Goal: Task Accomplishment & Management: Manage account settings

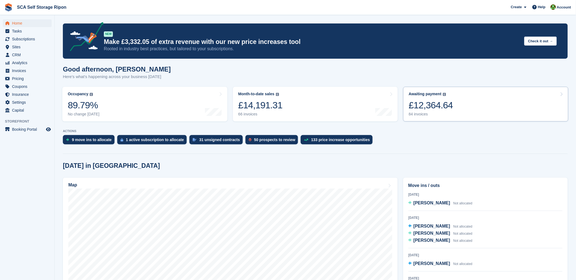
click at [448, 99] on div "Awaiting payment The total outstanding balance on all open invoices. £12,364.64…" at bounding box center [430, 104] width 44 height 25
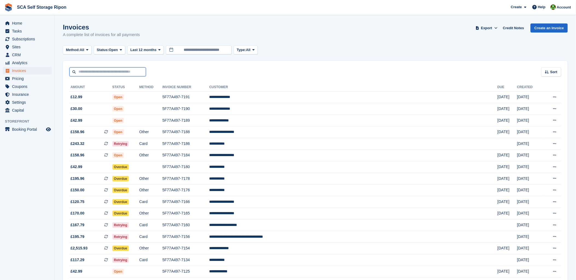
click at [124, 75] on input "text" at bounding box center [107, 71] width 76 height 9
type input "*"
type input "*****"
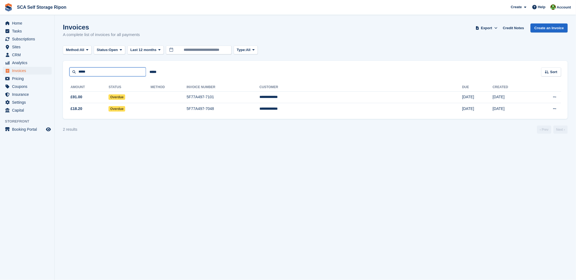
click at [110, 71] on input "*****" at bounding box center [107, 71] width 76 height 9
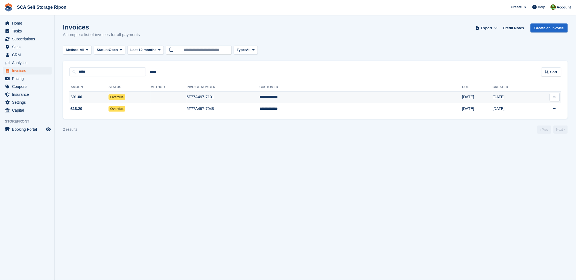
click at [256, 95] on td "5F77A497-7101" at bounding box center [223, 98] width 73 height 12
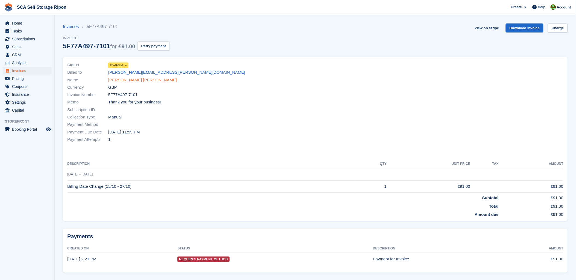
click at [124, 78] on link "[PERSON_NAME] [PERSON_NAME]" at bounding box center [142, 80] width 69 height 6
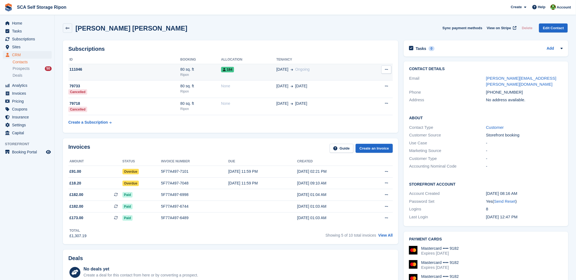
click at [266, 65] on td "184" at bounding box center [248, 72] width 55 height 17
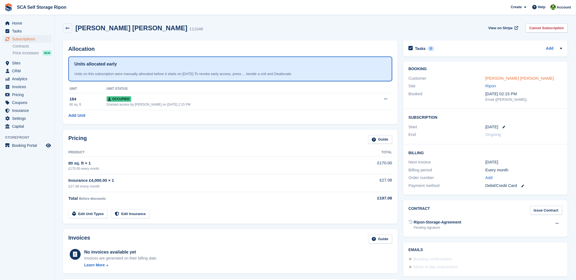
click at [488, 80] on link "[PERSON_NAME] [PERSON_NAME]" at bounding box center [519, 78] width 69 height 5
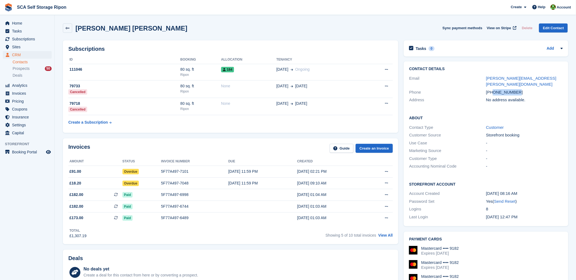
drag, startPoint x: 518, startPoint y: 87, endPoint x: 492, endPoint y: 86, distance: 25.7
click at [492, 89] on div "[PHONE_NUMBER]" at bounding box center [524, 92] width 77 height 6
copy div "7340050669"
click at [220, 224] on td "5F77A497-6489" at bounding box center [194, 218] width 67 height 11
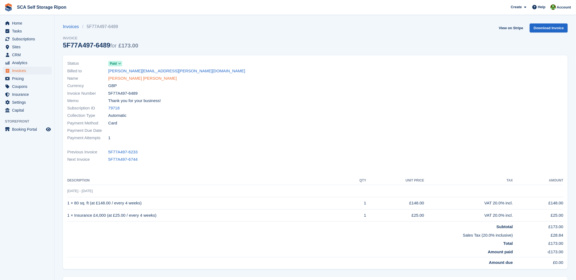
click at [115, 79] on link "[PERSON_NAME] [PERSON_NAME]" at bounding box center [142, 78] width 69 height 6
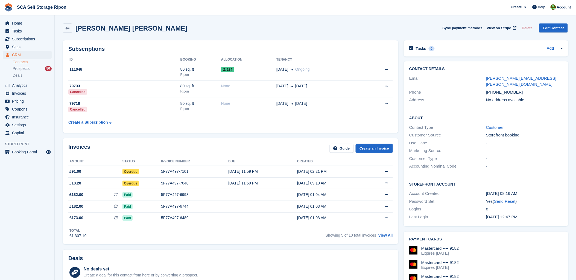
click at [280, 119] on table "ID Booking Allocation Tenancy 111046 80 sq. ft Ripon 184 28 Oct Ongoing Cancel …" at bounding box center [230, 91] width 324 height 72
click at [258, 149] on div "Invoices Guide Create an Invoice" at bounding box center [230, 150] width 324 height 12
click at [255, 153] on div "Invoices Guide Create an Invoice" at bounding box center [230, 150] width 324 height 12
click at [157, 147] on div "Invoices Guide Create an Invoice" at bounding box center [230, 150] width 324 height 12
click at [248, 137] on div "Invoices Guide Create an Invoice Amount Status Invoice number Due Created £91.0…" at bounding box center [230, 191] width 341 height 111
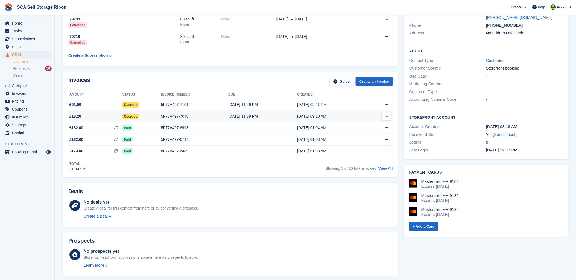
scroll to position [61, 0]
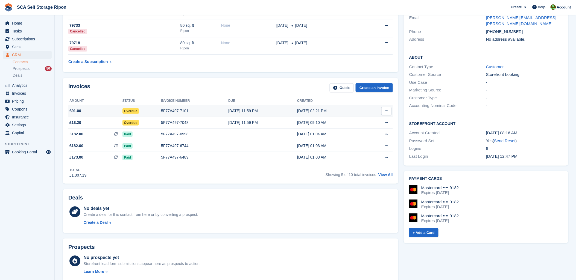
click at [174, 109] on div "5F77A497-7101" at bounding box center [194, 111] width 67 height 6
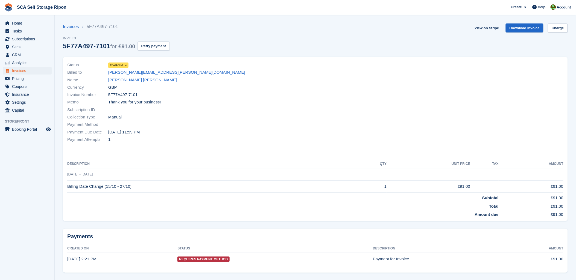
click at [253, 101] on div "Memo Thank you for your business!" at bounding box center [189, 102] width 245 height 7
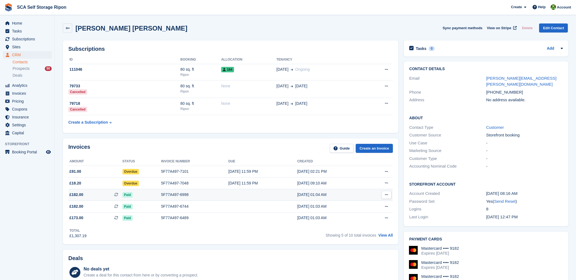
scroll to position [61, 0]
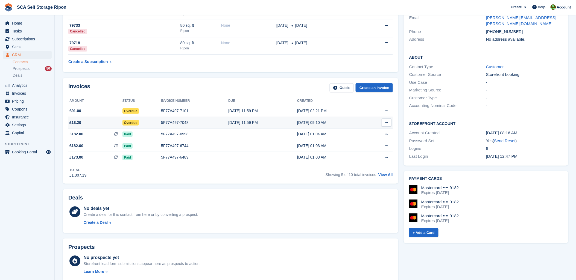
click at [152, 124] on div "Overdue" at bounding box center [141, 123] width 39 height 6
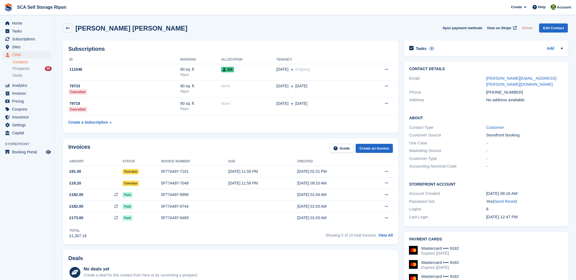
scroll to position [61, 0]
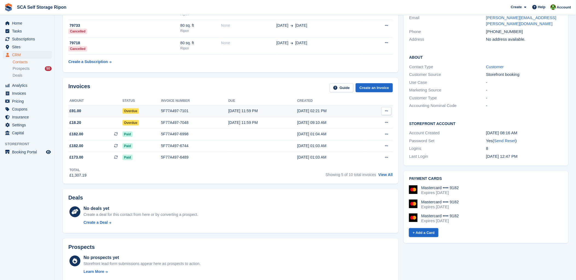
click at [166, 112] on div "5F77A497-7101" at bounding box center [194, 111] width 67 height 6
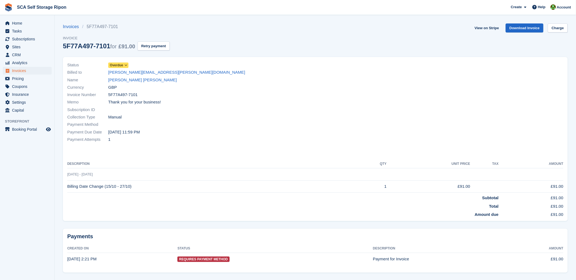
drag, startPoint x: 238, startPoint y: 120, endPoint x: 93, endPoint y: 46, distance: 162.9
click at [232, 120] on div "Collection Type Manual" at bounding box center [189, 117] width 245 height 7
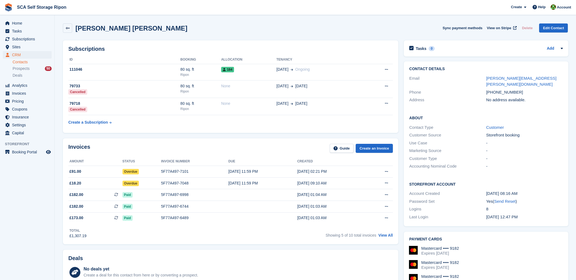
scroll to position [61, 0]
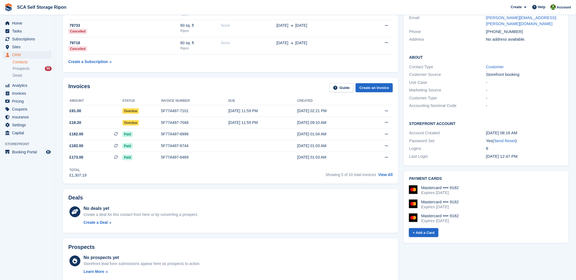
click at [203, 83] on div "Invoices Guide Create an Invoice Amount Status Invoice number Due Created £91.0…" at bounding box center [230, 131] width 335 height 106
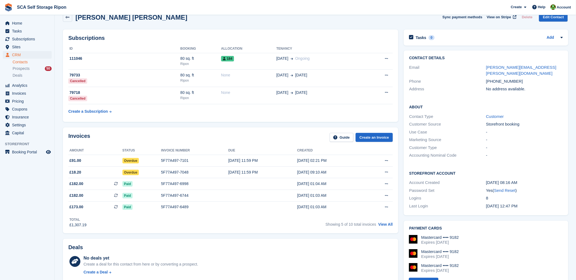
scroll to position [0, 0]
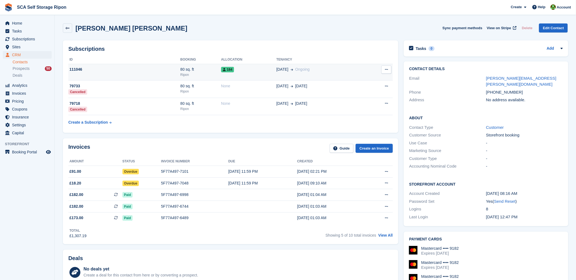
click at [201, 73] on div "Ripon" at bounding box center [200, 74] width 41 height 5
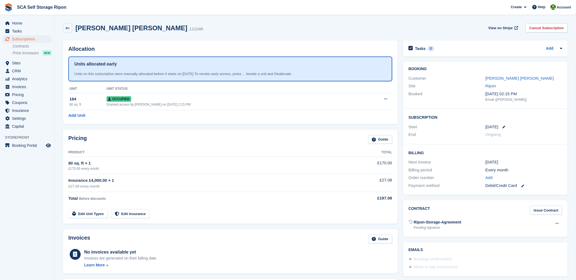
drag, startPoint x: 134, startPoint y: 150, endPoint x: 258, endPoint y: 133, distance: 124.9
click at [142, 148] on th "Product" at bounding box center [205, 152] width 274 height 9
click at [28, 36] on span "Subscriptions" at bounding box center [28, 39] width 33 height 8
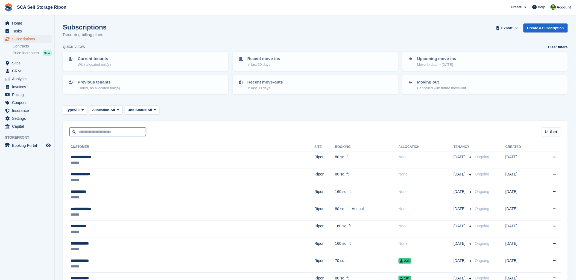
click at [92, 132] on input "text" at bounding box center [107, 132] width 76 height 9
type input "***"
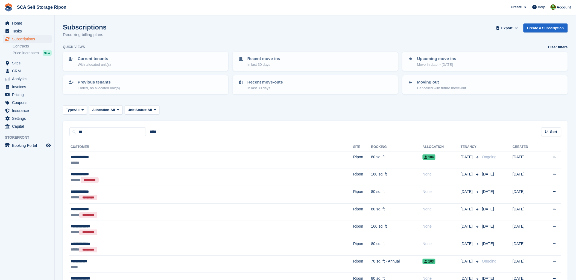
click at [105, 149] on th "Customer" at bounding box center [211, 147] width 284 height 9
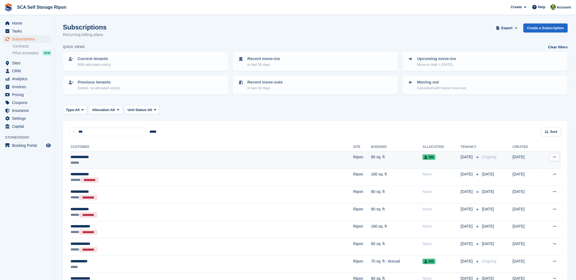
click at [107, 153] on td "**********" at bounding box center [211, 160] width 284 height 17
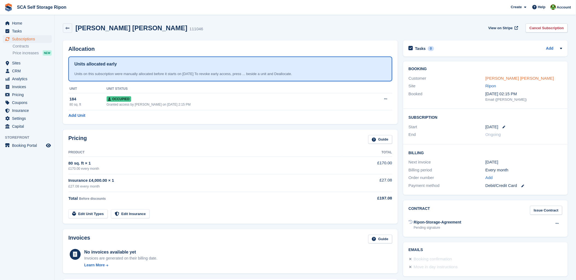
click at [504, 77] on link "[PERSON_NAME] [PERSON_NAME]" at bounding box center [519, 78] width 69 height 5
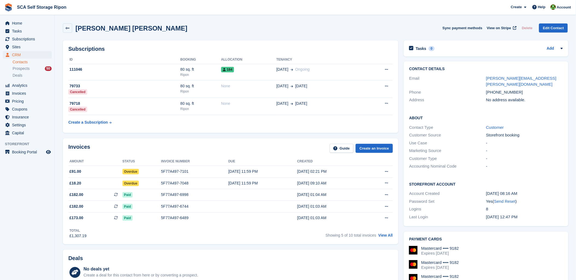
drag, startPoint x: 169, startPoint y: 151, endPoint x: 168, endPoint y: 155, distance: 3.6
click at [169, 152] on div "Invoices Guide Create an Invoice" at bounding box center [230, 150] width 324 height 12
click at [169, 146] on div "Invoices Guide Create an Invoice" at bounding box center [230, 150] width 324 height 12
click at [189, 151] on div "Invoices Guide Create an Invoice" at bounding box center [230, 150] width 324 height 12
click at [178, 170] on div "5F77A497-7101" at bounding box center [194, 172] width 67 height 6
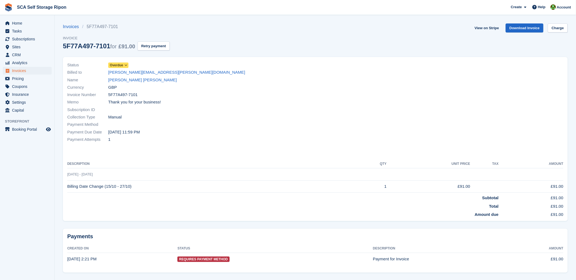
click at [203, 136] on div "Payment Attempts 1" at bounding box center [189, 139] width 245 height 7
click at [303, 124] on div "Payment Method" at bounding box center [189, 124] width 245 height 7
click at [195, 145] on div "Status Overdue Billed to laura.k.jobbins@gmail.com Name Laura Ashley Currency G…" at bounding box center [189, 102] width 251 height 89
click at [222, 37] on div "Invoices 5F77A497-7101 Invoice 5F77A497-7101 for £91.00 Retry payment View on S…" at bounding box center [315, 40] width 505 height 34
click at [217, 94] on div "Invoice Number 5F77A497-7101" at bounding box center [189, 94] width 245 height 7
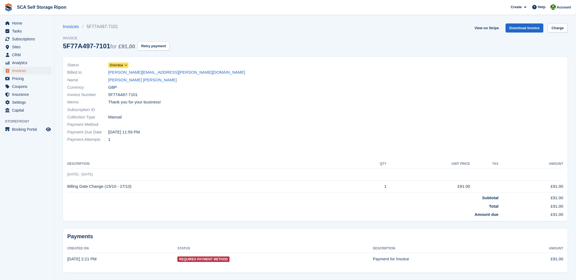
click at [133, 188] on td "Billing Date Change (15/10 - 27/10)" at bounding box center [211, 187] width 289 height 12
click at [258, 123] on div "Payment Method" at bounding box center [189, 124] width 245 height 7
drag, startPoint x: 183, startPoint y: 145, endPoint x: 80, endPoint y: 218, distance: 126.7
click at [178, 151] on div "Status Overdue Billed to laura.k.jobbins@gmail.com Name Laura Ashley Currency G…" at bounding box center [315, 139] width 505 height 164
drag, startPoint x: 130, startPoint y: 188, endPoint x: 69, endPoint y: 190, distance: 61.0
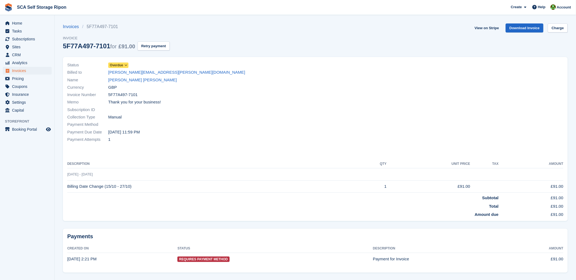
click at [69, 190] on td "Billing Date Change (15/10 - 27/10)" at bounding box center [211, 187] width 289 height 12
drag, startPoint x: 69, startPoint y: 190, endPoint x: 231, endPoint y: 111, distance: 180.2
click at [231, 111] on div "Subscription ID" at bounding box center [189, 109] width 245 height 7
drag, startPoint x: 194, startPoint y: 92, endPoint x: 188, endPoint y: 90, distance: 6.6
click at [188, 90] on div "Status Overdue Billed to laura.k.jobbins@gmail.com Name Laura Ashley Currency G…" at bounding box center [189, 102] width 251 height 89
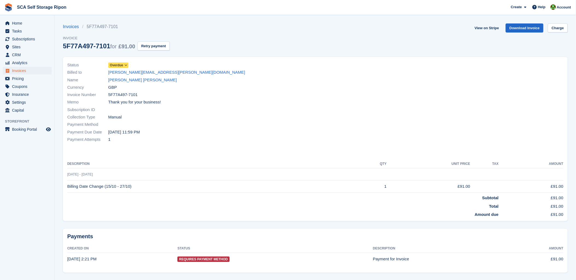
drag, startPoint x: 188, startPoint y: 90, endPoint x: 244, endPoint y: 53, distance: 67.7
click at [244, 53] on div "Invoices 5F77A497-7101 Invoice 5F77A497-7101 for £91.00 Retry payment View on S…" at bounding box center [315, 40] width 505 height 34
click at [28, 38] on span "Subscriptions" at bounding box center [28, 39] width 33 height 8
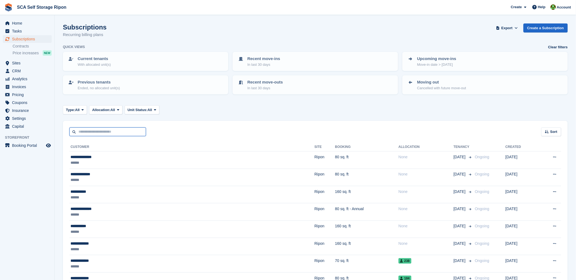
click at [94, 128] on input "text" at bounding box center [107, 132] width 76 height 9
type input "*****"
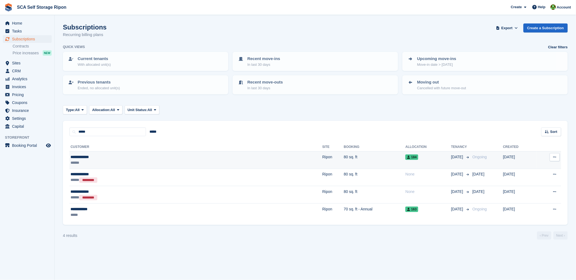
click at [88, 157] on div "**********" at bounding box center [128, 157] width 117 height 6
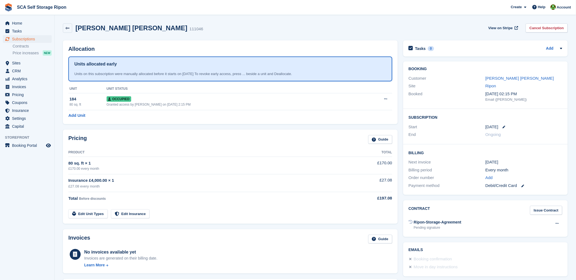
click at [230, 23] on div "Laura Ashley 111046 View on Stripe Cancel Subscription" at bounding box center [315, 29] width 510 height 17
click at [485, 76] on link "[PERSON_NAME] [PERSON_NAME]" at bounding box center [519, 78] width 69 height 5
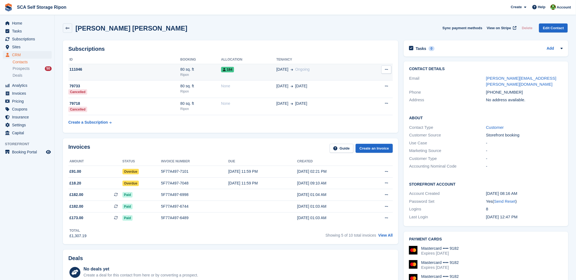
click at [315, 77] on td "28 Oct Ongoing" at bounding box center [319, 72] width 87 height 17
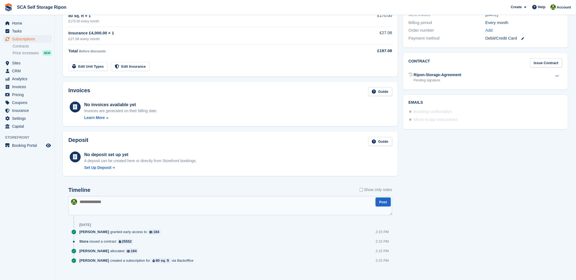
scroll to position [154, 0]
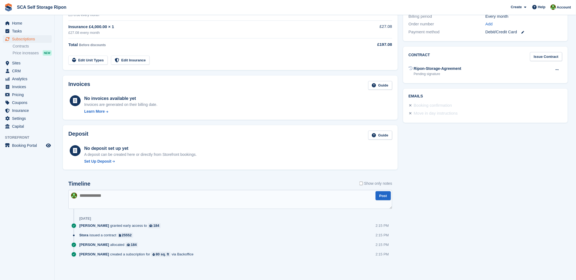
click at [175, 209] on div "Timeline Show only notes Post 29 Sep Sarah Race granted early access to 184 2:1…" at bounding box center [230, 221] width 324 height 81
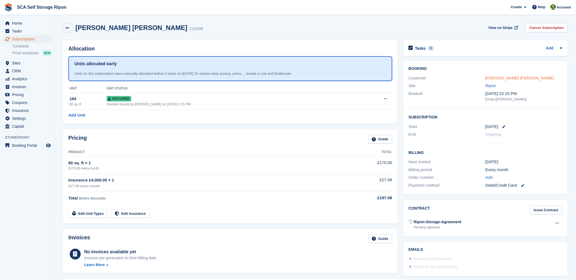
scroll to position [0, 0]
click at [490, 77] on link "Laura Ashley" at bounding box center [519, 78] width 69 height 5
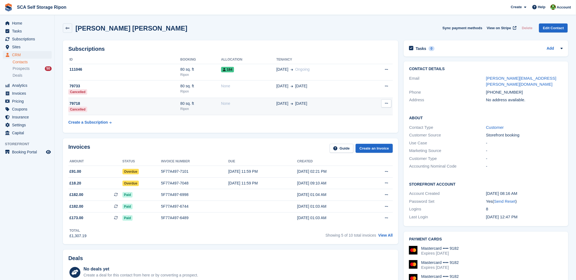
click at [276, 107] on td "01 Apr 14 Oct" at bounding box center [319, 106] width 87 height 17
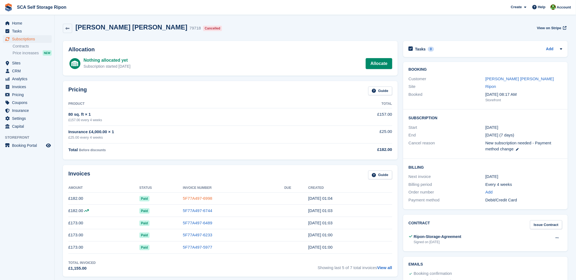
click at [192, 198] on link "5F77A497-6998" at bounding box center [198, 198] width 30 height 5
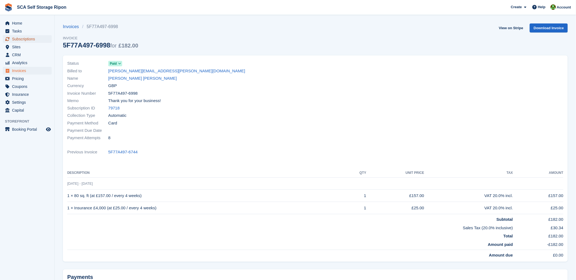
click at [22, 39] on span "Subscriptions" at bounding box center [28, 39] width 33 height 8
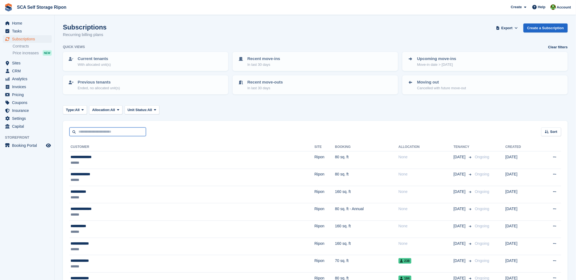
click at [92, 133] on input "text" at bounding box center [107, 132] width 76 height 9
type input "*****"
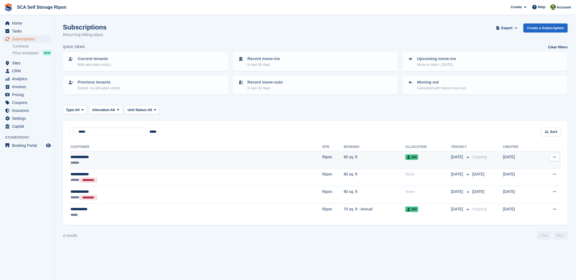
click at [134, 152] on td "**********" at bounding box center [195, 160] width 253 height 17
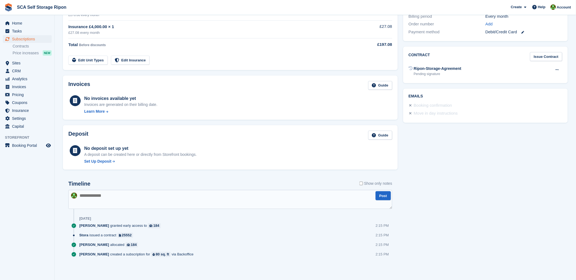
click at [157, 208] on textarea at bounding box center [230, 199] width 324 height 19
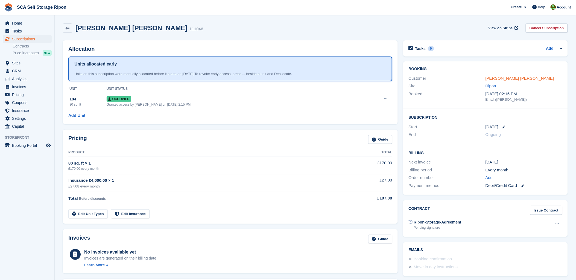
click at [499, 77] on link "Laura Ashley" at bounding box center [519, 78] width 69 height 5
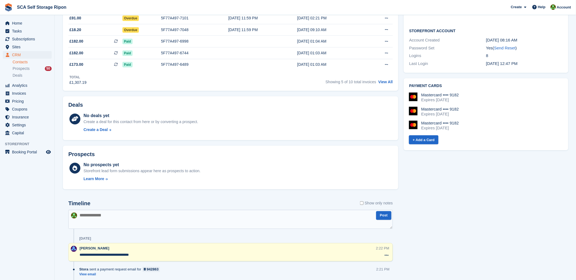
scroll to position [212, 0]
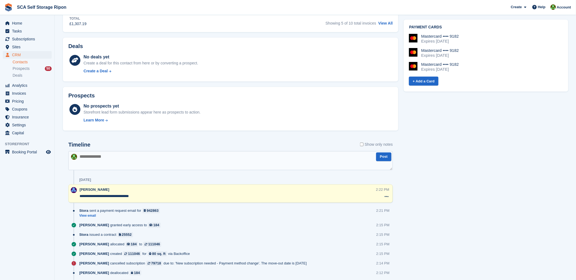
click at [104, 149] on div "Timeline Show only notes" at bounding box center [230, 147] width 324 height 10
click at [123, 154] on textarea at bounding box center [230, 160] width 324 height 19
type textarea "*"
type textarea "**********"
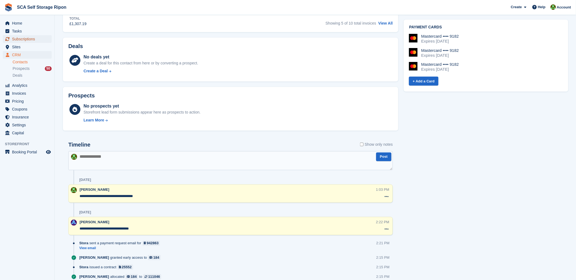
click at [25, 36] on span "Subscriptions" at bounding box center [28, 39] width 33 height 8
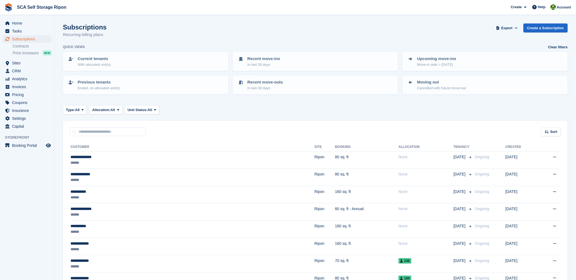
drag, startPoint x: 208, startPoint y: 32, endPoint x: 162, endPoint y: 26, distance: 46.6
click at [205, 31] on div "Subscriptions Recurring billing plans Export Export Subscriptions Export a CSV …" at bounding box center [315, 33] width 505 height 21
click at [14, 24] on span "Home" at bounding box center [28, 23] width 33 height 8
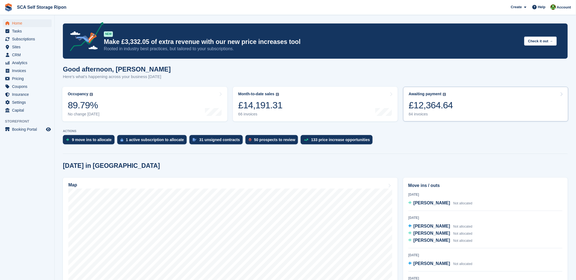
click at [461, 111] on link "Awaiting payment The total outstanding balance on all open invoices. £12,364.64…" at bounding box center [485, 104] width 165 height 35
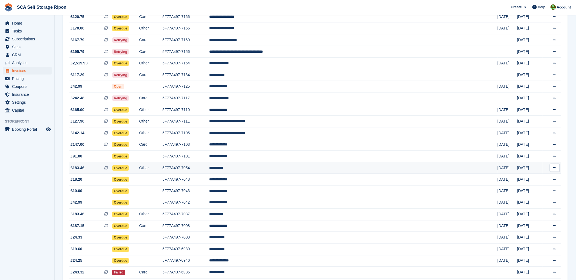
scroll to position [212, 0]
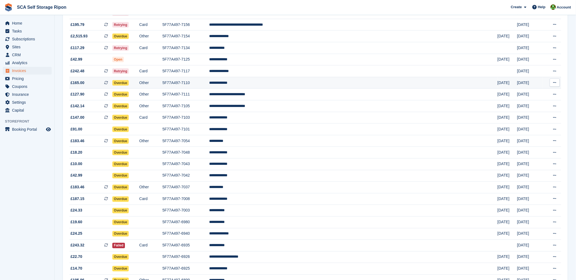
click at [82, 85] on span "£165.00" at bounding box center [77, 83] width 14 height 6
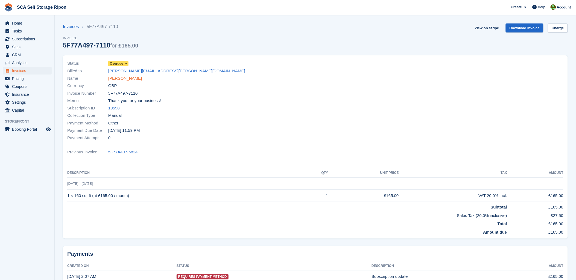
click at [114, 81] on link "[PERSON_NAME]" at bounding box center [125, 78] width 34 height 6
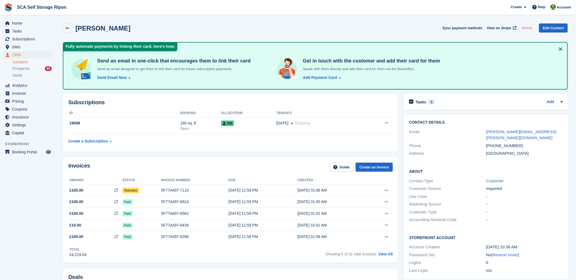
drag, startPoint x: 273, startPoint y: 152, endPoint x: 344, endPoint y: 154, distance: 70.8
click at [277, 152] on div "Subscriptions ID Booking Allocation Tenancy 19598 160 sq. ft Ripon 038 30 Jun O…" at bounding box center [230, 122] width 341 height 63
click at [387, 255] on link "View All" at bounding box center [385, 254] width 14 height 4
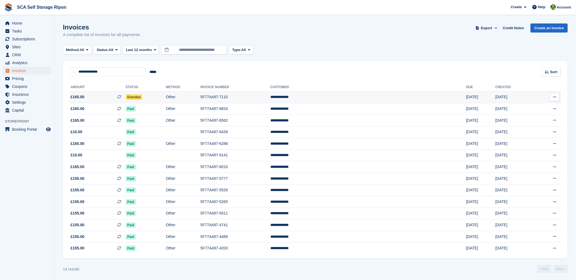
click at [260, 94] on td "5F77A497-7110" at bounding box center [235, 98] width 70 height 12
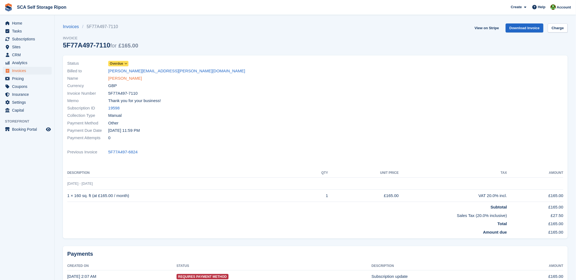
click at [122, 80] on link "[PERSON_NAME]" at bounding box center [125, 78] width 34 height 6
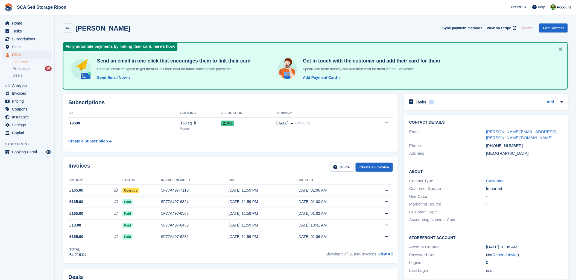
click at [304, 29] on div "[PERSON_NAME] Sync payment methods View on Stripe Delete Edit Contact" at bounding box center [315, 27] width 505 height 9
click at [287, 107] on div "Subscriptions ID Booking Allocation Tenancy 19598 160 sq. ft Ripon 038 [DATE] O…" at bounding box center [230, 123] width 335 height 58
click at [235, 192] on div "[DATE] 11:59 PM" at bounding box center [262, 191] width 69 height 6
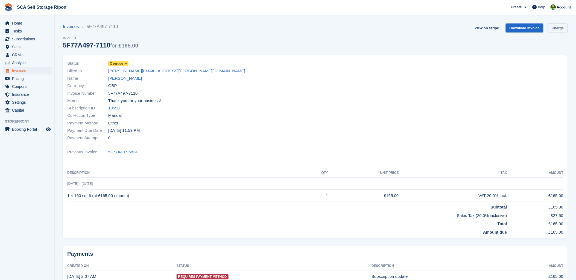
click at [556, 28] on link "Charge" at bounding box center [557, 27] width 20 height 9
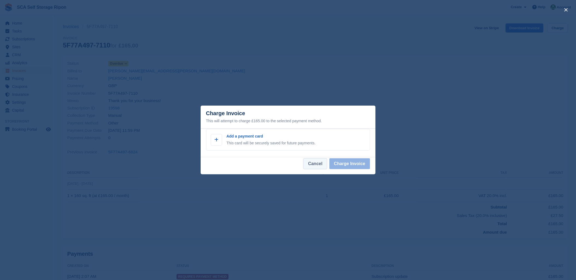
click at [316, 165] on button "Cancel" at bounding box center [314, 163] width 23 height 11
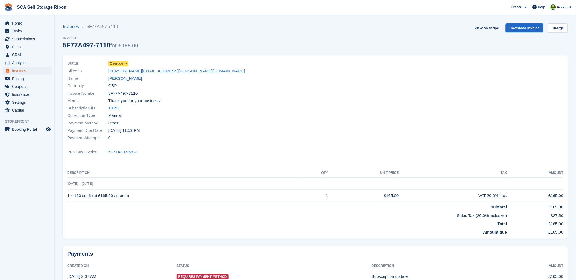
click at [294, 51] on div "Invoices 5F77A497-7110 Invoice 5F77A497-7110 for £165.00 View on Stripe Downloa…" at bounding box center [315, 39] width 505 height 32
click at [128, 80] on link "Howard Rutter" at bounding box center [125, 78] width 34 height 6
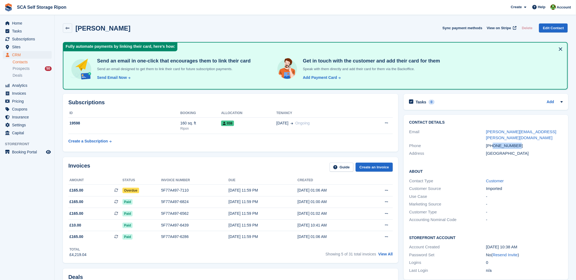
drag, startPoint x: 517, startPoint y: 138, endPoint x: 493, endPoint y: 140, distance: 24.4
click at [493, 143] on div "+447714522004" at bounding box center [524, 146] width 77 height 6
copy div "7714522004"
drag, startPoint x: 220, startPoint y: 29, endPoint x: 222, endPoint y: 26, distance: 3.4
click at [222, 26] on div "[PERSON_NAME] Sync payment methods View on Stripe Delete Edit Contact" at bounding box center [315, 27] width 505 height 9
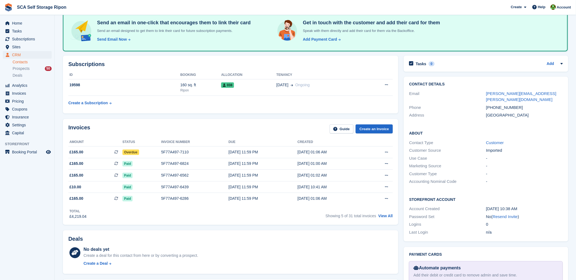
scroll to position [91, 0]
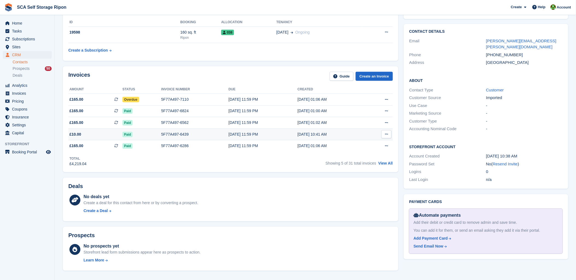
click at [176, 134] on div "5F77A497-6439" at bounding box center [194, 135] width 67 height 6
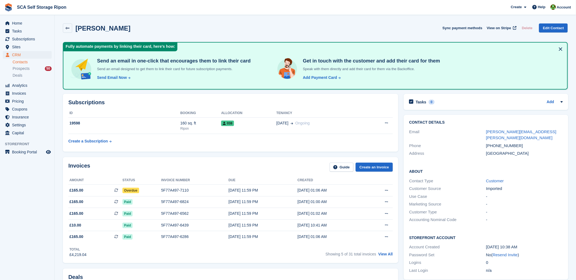
drag, startPoint x: 228, startPoint y: 163, endPoint x: 326, endPoint y: 163, distance: 97.5
click at [232, 163] on div "Invoices Guide Create an Invoice" at bounding box center [230, 169] width 324 height 12
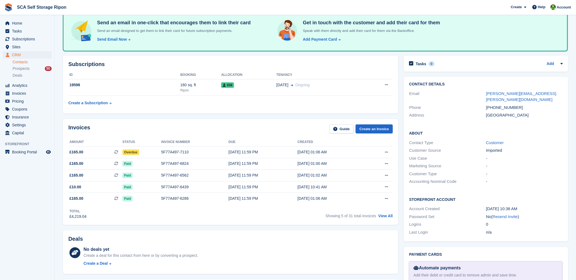
scroll to position [34, 0]
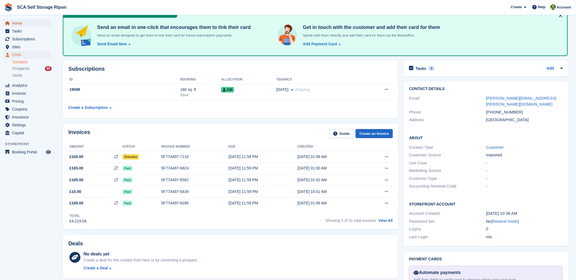
drag, startPoint x: 23, startPoint y: 21, endPoint x: 69, endPoint y: 28, distance: 46.4
click at [22, 21] on span "Home" at bounding box center [28, 23] width 33 height 8
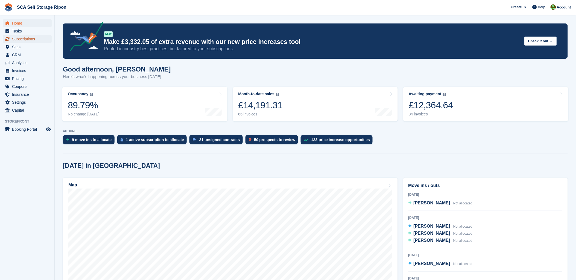
click at [22, 37] on span "Subscriptions" at bounding box center [28, 39] width 33 height 8
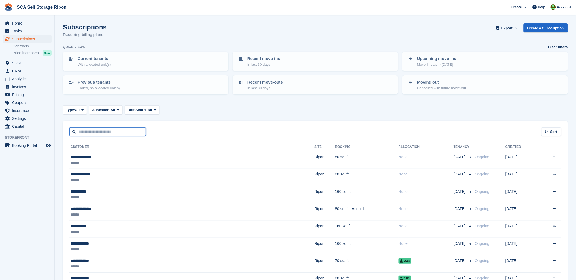
click at [89, 129] on input "text" at bounding box center [107, 132] width 76 height 9
type input "******"
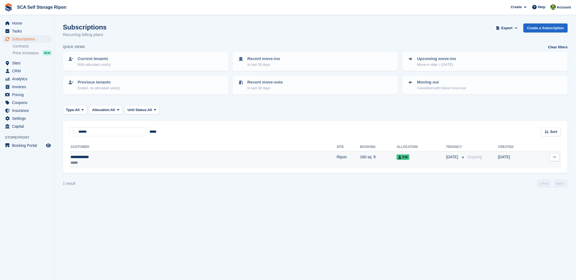
click at [146, 160] on div "*****" at bounding box center [127, 163] width 114 height 6
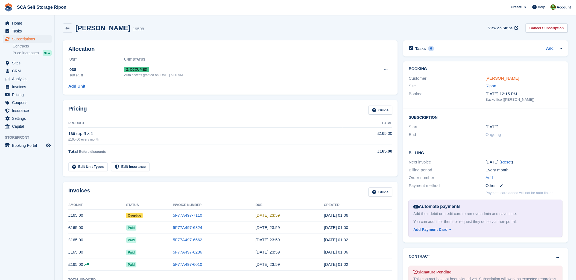
click at [490, 77] on link "[PERSON_NAME]" at bounding box center [502, 78] width 34 height 5
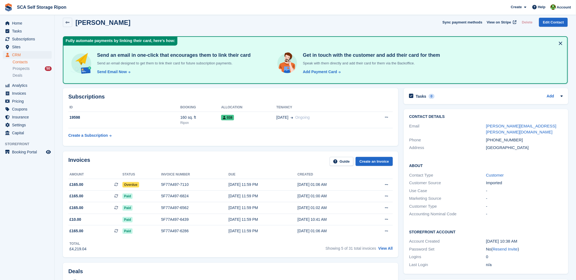
scroll to position [3, 0]
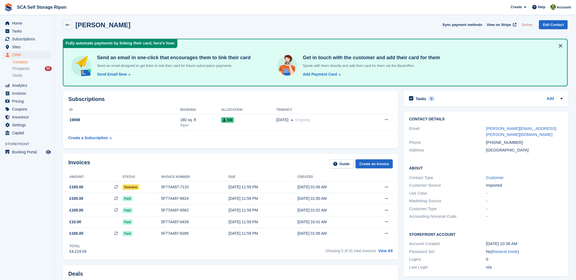
drag, startPoint x: 179, startPoint y: 30, endPoint x: 190, endPoint y: 44, distance: 18.0
click at [179, 31] on div "[PERSON_NAME] Sync payment methods View on Stripe Delete Edit Contact" at bounding box center [315, 25] width 510 height 17
drag, startPoint x: 139, startPoint y: 154, endPoint x: 173, endPoint y: 155, distance: 34.2
click at [140, 154] on div "Invoices Guide Create an Invoice Amount Status Invoice number Due Created £165.…" at bounding box center [230, 207] width 335 height 106
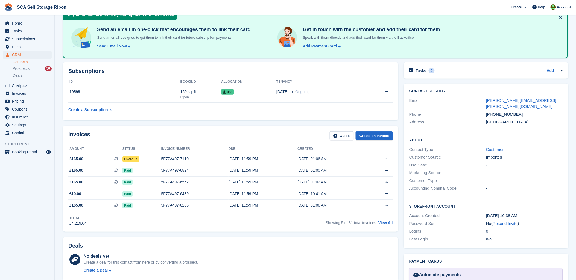
scroll to position [0, 0]
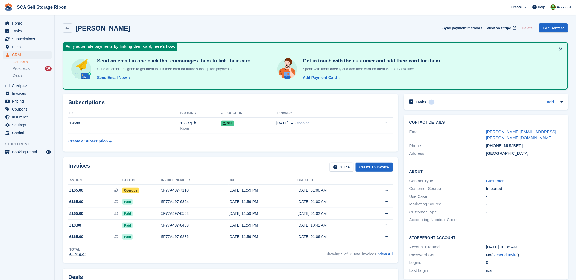
drag, startPoint x: 195, startPoint y: 160, endPoint x: 206, endPoint y: 157, distance: 12.1
click at [196, 159] on div "Invoices Guide Create an Invoice Amount Status Invoice number Due Created £165.…" at bounding box center [230, 210] width 335 height 106
click at [171, 186] on td "5F77A497-7110" at bounding box center [194, 191] width 67 height 12
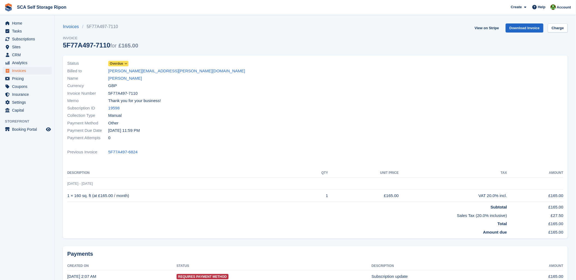
click at [335, 54] on section "Invoices 5F77A497-7110 Invoice 5F77A497-7110 for £165.00 View on Stripe Downloa…" at bounding box center [315, 157] width 521 height 315
click at [378, 65] on div at bounding box center [440, 101] width 251 height 89
drag, startPoint x: 261, startPoint y: 47, endPoint x: 348, endPoint y: 46, distance: 86.3
click at [267, 47] on div "Invoices 5F77A497-7110 Invoice 5F77A497-7110 for £165.00 View on Stripe Downloa…" at bounding box center [315, 39] width 505 height 32
drag, startPoint x: 157, startPoint y: 225, endPoint x: 172, endPoint y: 220, distance: 15.2
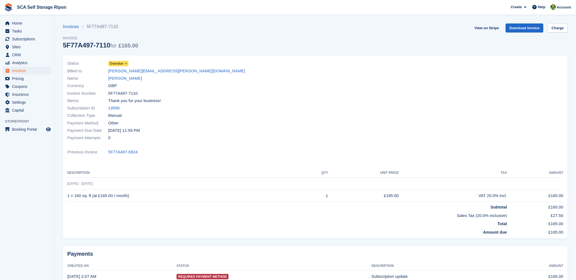
click at [172, 220] on td "Total" at bounding box center [287, 223] width 440 height 8
drag, startPoint x: 262, startPoint y: 139, endPoint x: 422, endPoint y: 28, distance: 194.7
click at [269, 135] on div "Payment Attempts 0" at bounding box center [189, 137] width 245 height 7
click at [390, 33] on div "Invoices 5F77A497-7110 Invoice 5F77A497-7110 for £165.00 View on Stripe Downloa…" at bounding box center [315, 39] width 505 height 32
drag, startPoint x: 317, startPoint y: 83, endPoint x: 316, endPoint y: 95, distance: 11.8
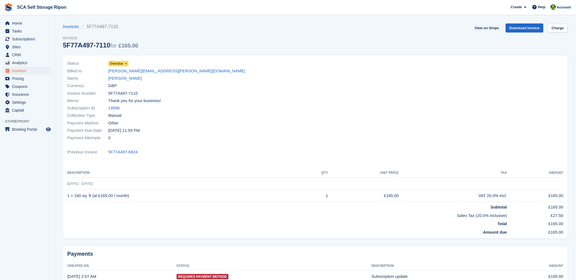
click at [316, 89] on div at bounding box center [440, 101] width 251 height 89
drag, startPoint x: 435, startPoint y: 36, endPoint x: 576, endPoint y: 23, distance: 141.1
click at [467, 36] on div "Invoices 5F77A497-7110 Invoice 5F77A497-7110 for £165.00 View on Stripe Downloa…" at bounding box center [315, 39] width 505 height 32
click at [318, 49] on div "Invoices 5F77A497-7110 Invoice 5F77A497-7110 for £165.00 View on Stripe Downloa…" at bounding box center [315, 39] width 505 height 32
click at [260, 43] on div "Invoices 5F77A497-7110 Invoice 5F77A497-7110 for £165.00 View on Stripe Downloa…" at bounding box center [315, 39] width 505 height 32
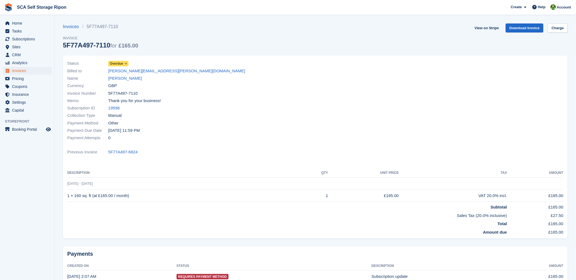
click at [254, 90] on div "Invoice Number 5F77A497-7110" at bounding box center [189, 93] width 245 height 7
click at [228, 10] on span "SCA Self Storage Ripon Create Subscription Invoice Contact Deal Discount Page H…" at bounding box center [288, 7] width 576 height 15
click at [205, 4] on span "SCA Self Storage Ripon Create Subscription Invoice Contact Deal Discount Page H…" at bounding box center [288, 7] width 576 height 15
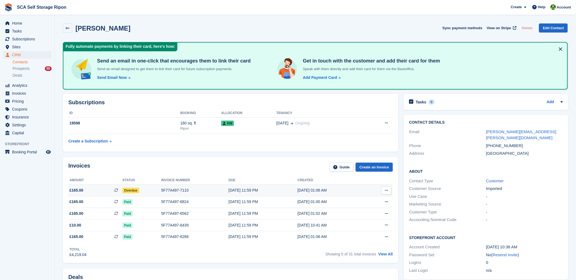
click at [240, 192] on div "[DATE] 11:59 PM" at bounding box center [262, 191] width 69 height 6
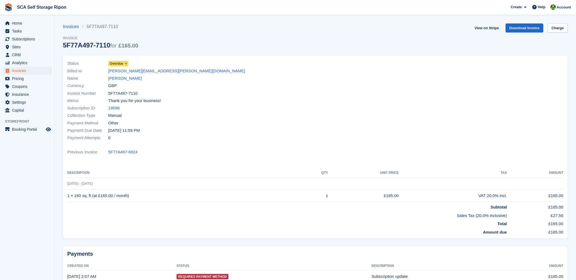
click at [211, 70] on div "Billed to howard.rutter@luptonfawcett.law" at bounding box center [189, 70] width 245 height 7
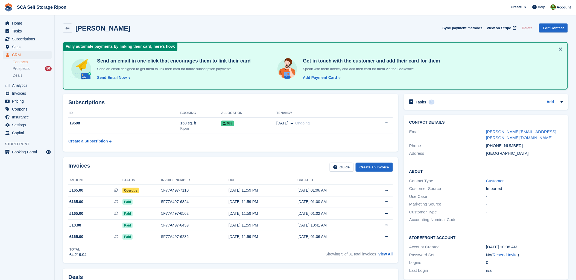
click at [291, 30] on div "[PERSON_NAME] Sync payment methods View on Stripe Delete Edit Contact" at bounding box center [315, 27] width 505 height 9
drag, startPoint x: 317, startPoint y: 30, endPoint x: 203, endPoint y: 34, distance: 113.7
click at [317, 31] on div "[PERSON_NAME] Sync payment methods View on Stripe Delete Edit Contact" at bounding box center [315, 27] width 505 height 9
drag, startPoint x: 176, startPoint y: 31, endPoint x: 350, endPoint y: 19, distance: 174.2
click at [176, 31] on div "[PERSON_NAME] Sync payment methods View on Stripe Delete Edit Contact" at bounding box center [315, 27] width 505 height 9
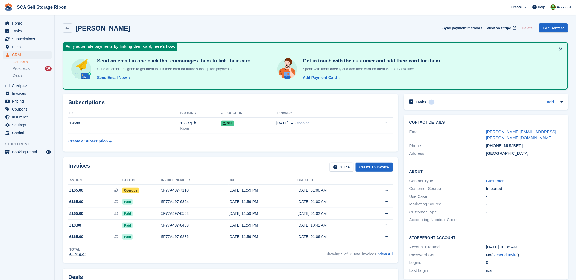
click at [361, 31] on div "[PERSON_NAME] Sync payment methods View on Stripe Delete Edit Contact" at bounding box center [315, 27] width 505 height 9
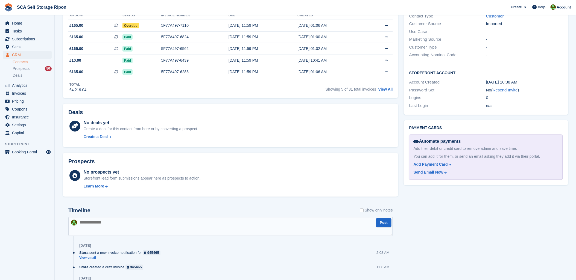
scroll to position [212, 0]
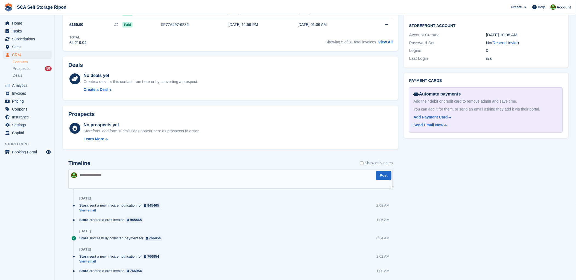
drag, startPoint x: 172, startPoint y: 186, endPoint x: 184, endPoint y: 178, distance: 14.2
click at [173, 185] on textarea at bounding box center [230, 179] width 324 height 19
type textarea "**********"
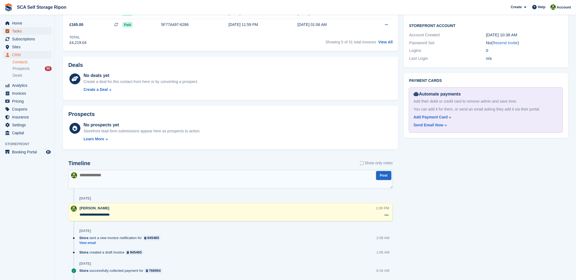
click at [17, 34] on span "Tasks" at bounding box center [28, 31] width 33 height 8
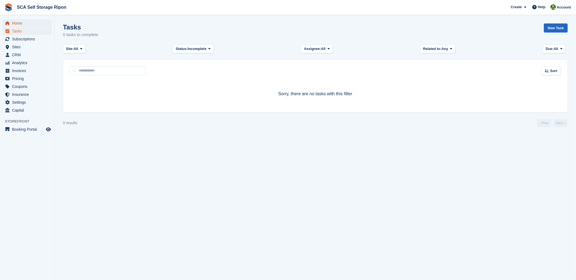
click at [18, 22] on span "Home" at bounding box center [28, 23] width 33 height 8
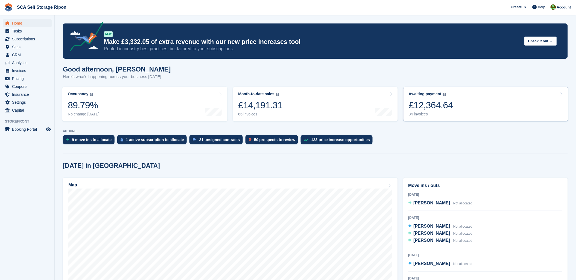
click at [466, 113] on link "Awaiting payment The total outstanding balance on all open invoices. £12,364.64…" at bounding box center [485, 104] width 165 height 35
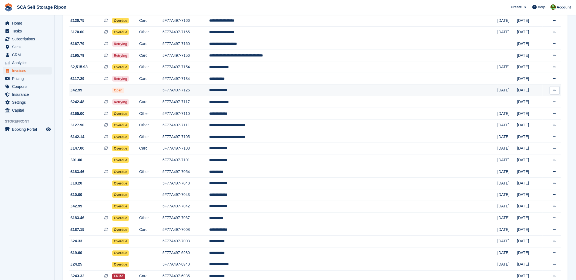
scroll to position [182, 0]
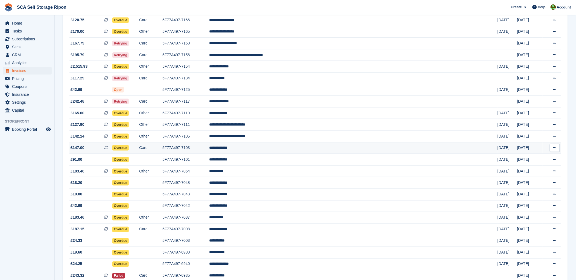
click at [304, 152] on td "**********" at bounding box center [353, 148] width 288 height 12
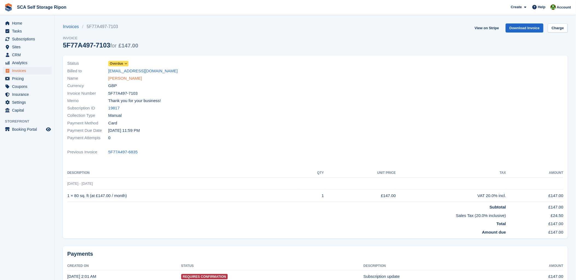
click at [116, 80] on link "[PERSON_NAME]" at bounding box center [125, 78] width 34 height 6
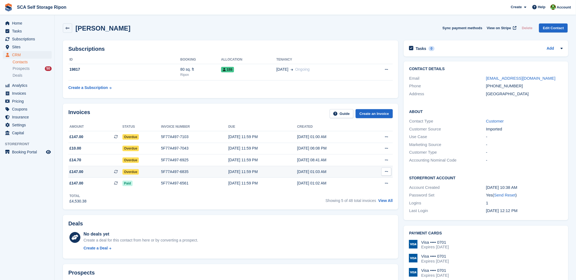
click at [175, 169] on div "5F77A497-6835" at bounding box center [194, 172] width 67 height 6
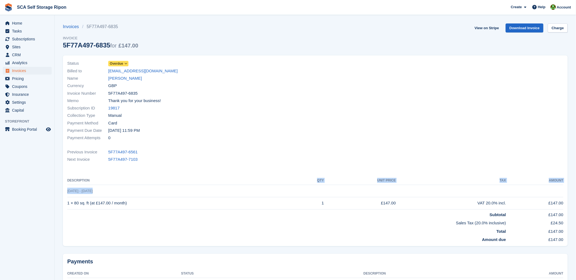
drag, startPoint x: 209, startPoint y: 186, endPoint x: 189, endPoint y: 178, distance: 21.3
click at [189, 178] on table "Description QTY Unit Price Tax Amount [DATE] - [DATE] 1 × 80 sq. ft (at £147.00…" at bounding box center [315, 209] width 496 height 67
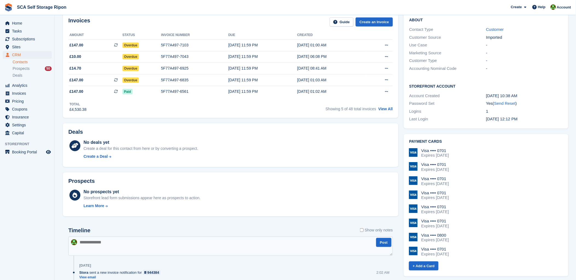
scroll to position [91, 0]
click at [385, 108] on link "View All" at bounding box center [385, 110] width 14 height 4
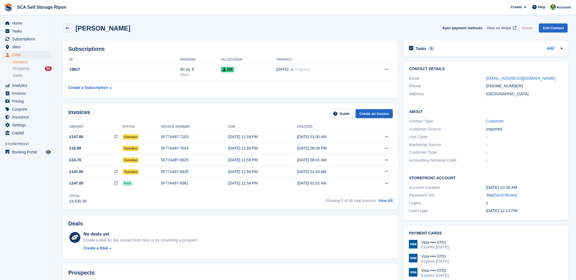
click at [502, 24] on link "View on Stripe" at bounding box center [500, 27] width 33 height 9
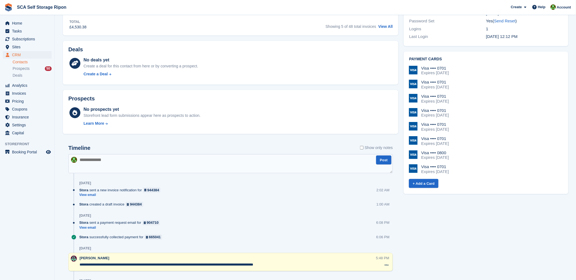
scroll to position [212, 0]
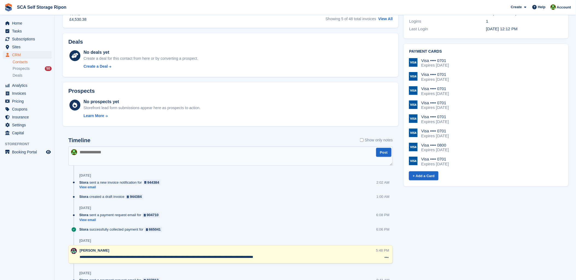
click at [213, 96] on div "Prospects" at bounding box center [230, 92] width 324 height 8
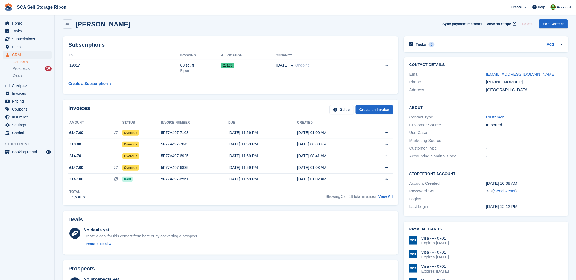
scroll to position [0, 0]
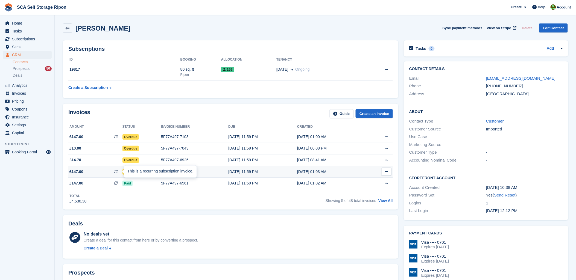
click at [167, 171] on div "This is a recurring subscription invoice." at bounding box center [160, 172] width 72 height 12
click at [177, 173] on div "5F77A497-6835" at bounding box center [194, 172] width 67 height 6
drag, startPoint x: 518, startPoint y: 86, endPoint x: 493, endPoint y: 87, distance: 24.9
click at [493, 87] on div "[PHONE_NUMBER]" at bounding box center [524, 86] width 77 height 6
copy div "7936506586"
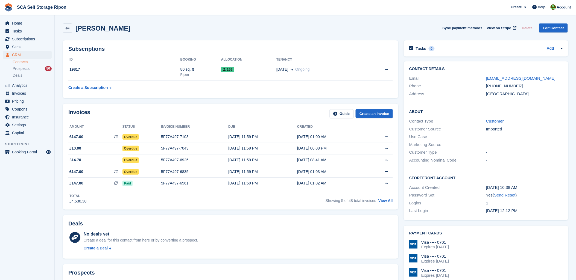
drag, startPoint x: 147, startPoint y: 126, endPoint x: 189, endPoint y: 124, distance: 41.8
click at [153, 126] on th "Status" at bounding box center [141, 127] width 39 height 9
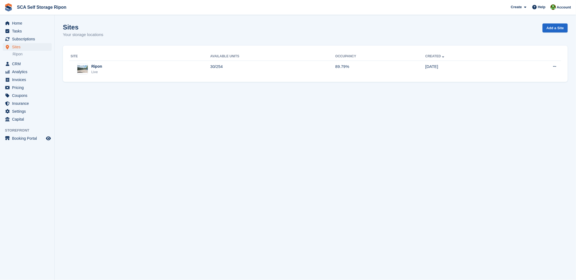
drag, startPoint x: 327, startPoint y: 35, endPoint x: 580, endPoint y: 8, distance: 254.6
click at [333, 35] on div "Sites Your storage locations Add a Site" at bounding box center [315, 33] width 505 height 21
click at [563, 8] on span "Account" at bounding box center [563, 7] width 14 height 5
click at [520, 55] on div "Logout" at bounding box center [520, 54] width 13 height 6
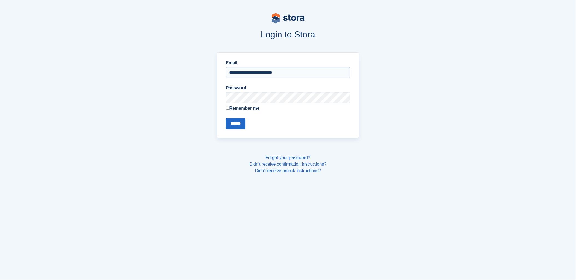
click at [247, 72] on input "**********" at bounding box center [288, 72] width 124 height 11
type input "**********"
click at [232, 119] on input "******" at bounding box center [236, 123] width 20 height 11
